Goal: Task Accomplishment & Management: Use online tool/utility

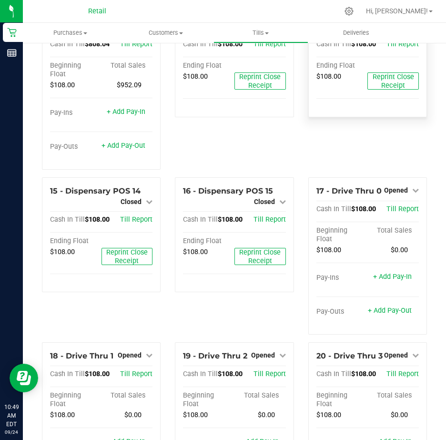
scroll to position [810, 0]
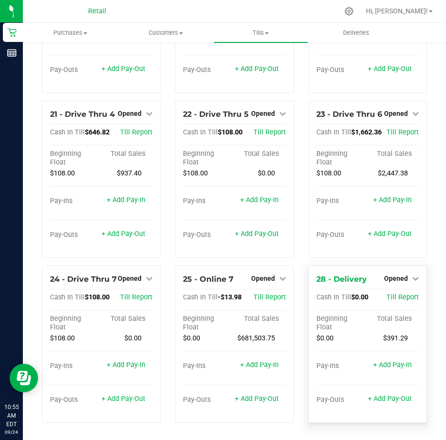
scroll to position [1191, 0]
click at [386, 401] on link "+ Add Pay-Out" at bounding box center [390, 399] width 44 height 8
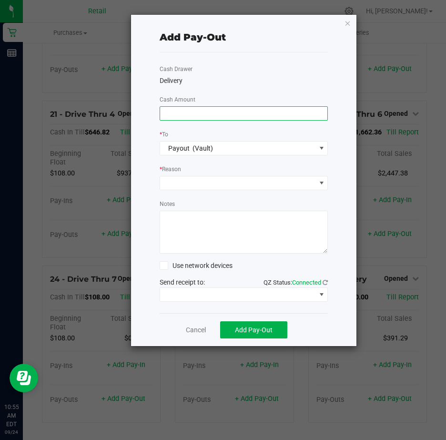
click at [178, 110] on input at bounding box center [244, 113] width 168 height 13
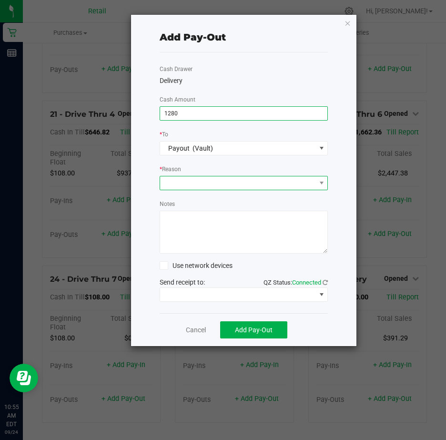
type input "$1,280.00"
click at [181, 182] on span at bounding box center [238, 182] width 156 height 13
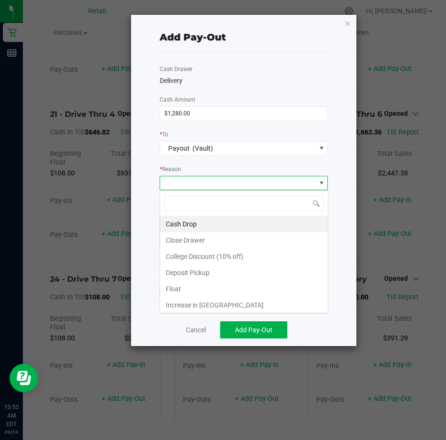
scroll to position [14, 168]
click at [186, 221] on li "Cash Drop" at bounding box center [244, 224] width 168 height 16
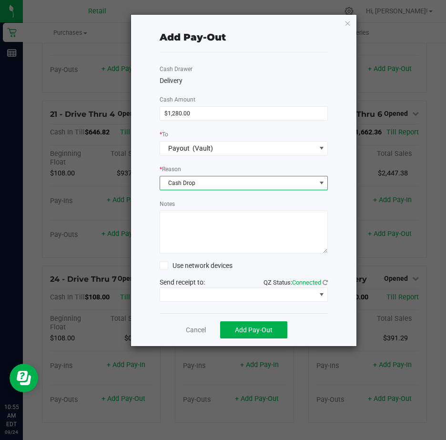
click at [184, 220] on textarea "Notes" at bounding box center [244, 232] width 169 height 43
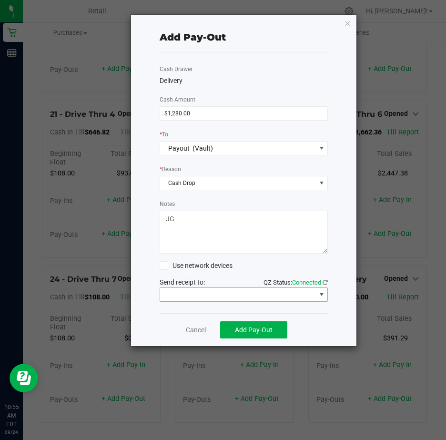
type textarea "JG"
click at [320, 294] on span at bounding box center [322, 295] width 8 height 8
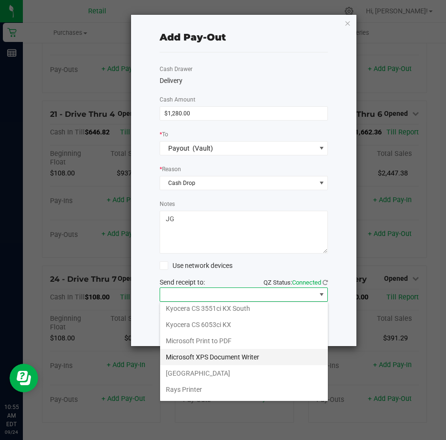
scroll to position [148, 0]
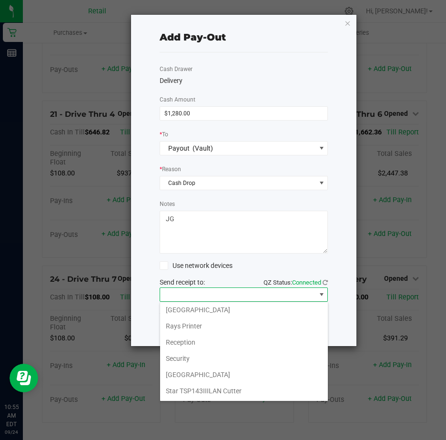
drag, startPoint x: 219, startPoint y: 388, endPoint x: 223, endPoint y: 361, distance: 27.4
click at [219, 388] on Cutter "Star TSP143IIILAN Cutter" at bounding box center [244, 391] width 168 height 16
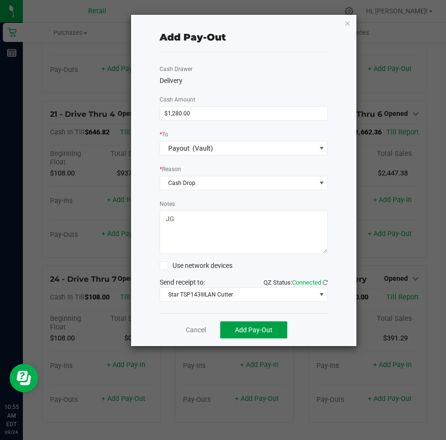
click at [262, 328] on span "Add Pay-Out" at bounding box center [254, 330] width 38 height 8
drag, startPoint x: 192, startPoint y: 330, endPoint x: 198, endPoint y: 325, distance: 7.8
click at [192, 329] on link "Cancel" at bounding box center [196, 330] width 20 height 10
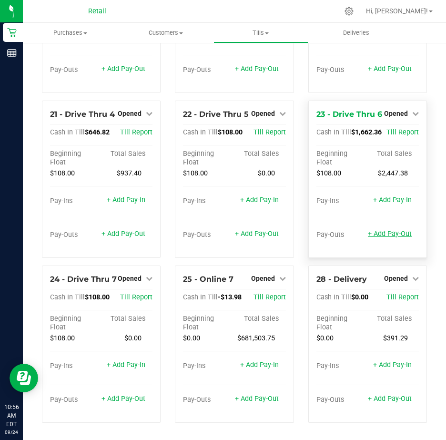
click at [379, 230] on link "+ Add Pay-Out" at bounding box center [390, 234] width 44 height 8
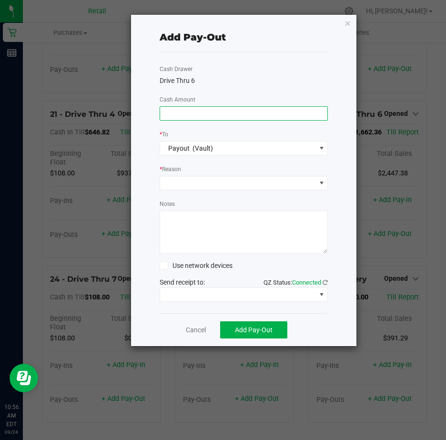
click at [202, 110] on input at bounding box center [244, 113] width 168 height 13
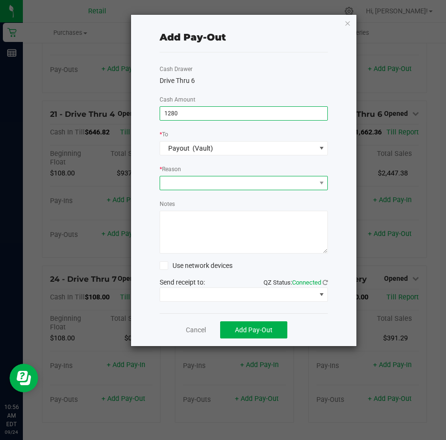
type input "$1,280.00"
click at [183, 180] on span at bounding box center [238, 182] width 156 height 13
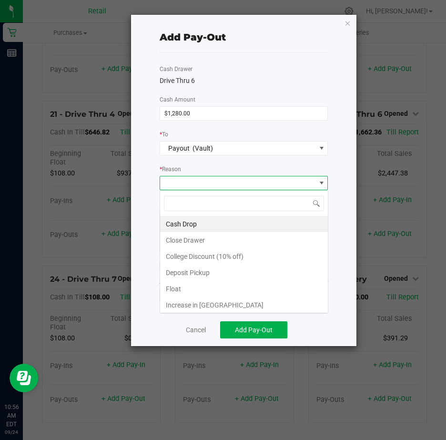
scroll to position [14, 168]
click at [195, 223] on li "Cash Drop" at bounding box center [244, 224] width 168 height 16
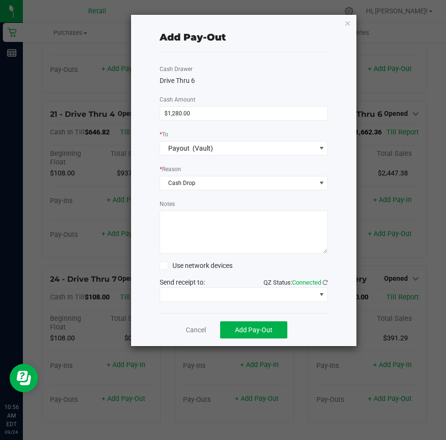
click at [180, 219] on textarea "Notes" at bounding box center [244, 232] width 169 height 43
type textarea "j"
type textarea "JG"
click at [324, 294] on span at bounding box center [322, 295] width 8 height 8
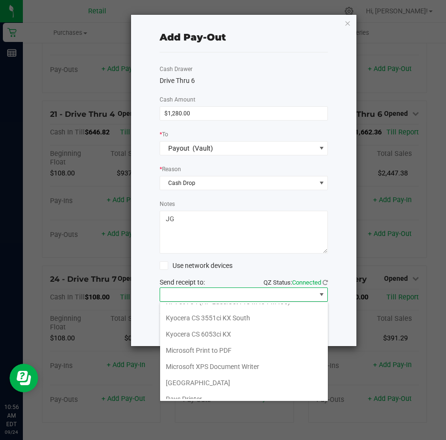
scroll to position [148, 0]
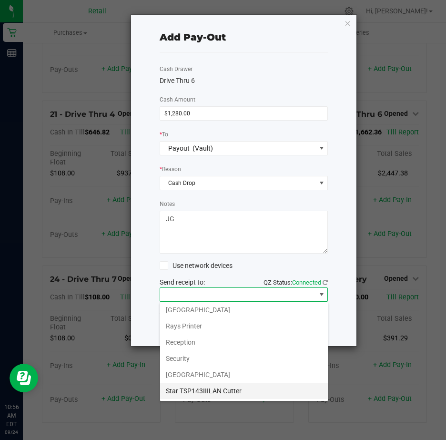
click at [244, 389] on Cutter "Star TSP143IIILAN Cutter" at bounding box center [244, 391] width 168 height 16
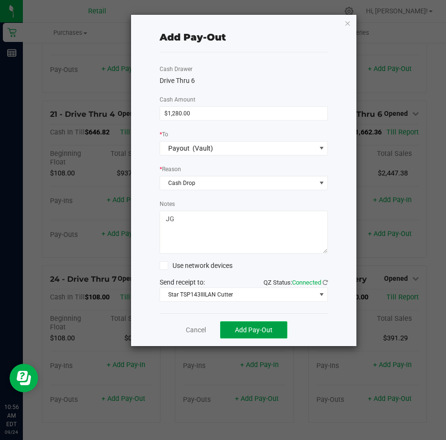
click at [260, 331] on span "Add Pay-Out" at bounding box center [254, 330] width 38 height 8
click at [198, 333] on link "Dismiss" at bounding box center [192, 330] width 23 height 10
